Goal: Navigation & Orientation: Find specific page/section

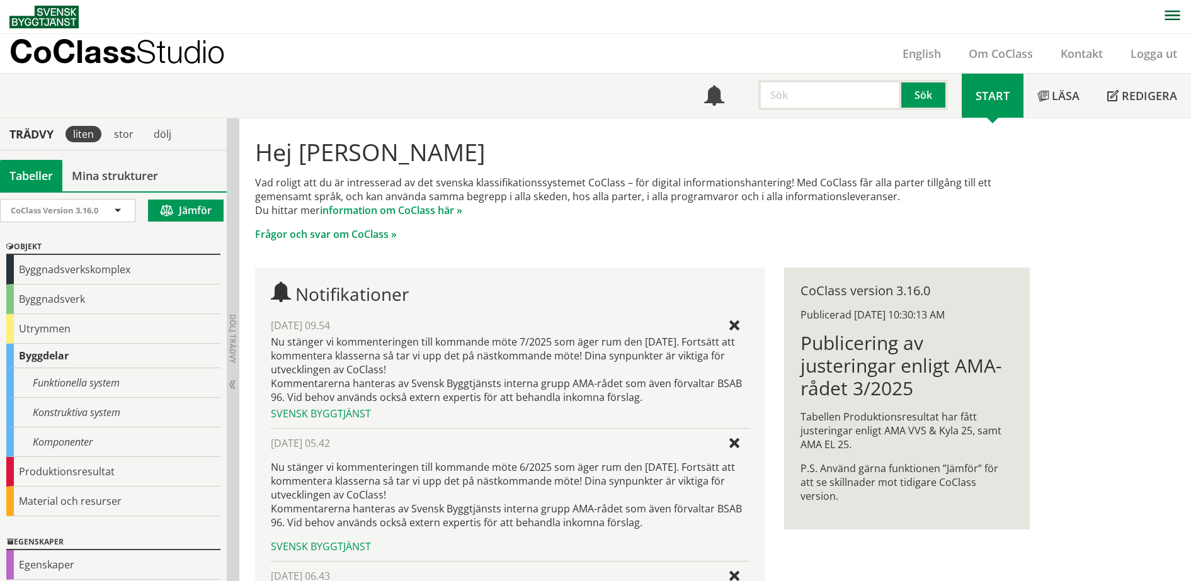
click at [131, 53] on p "CoClass Studio" at bounding box center [116, 51] width 215 height 14
click at [84, 59] on p "CoClass Studio" at bounding box center [116, 51] width 215 height 14
